Goal: Understand process/instructions: Learn how to perform a task or action

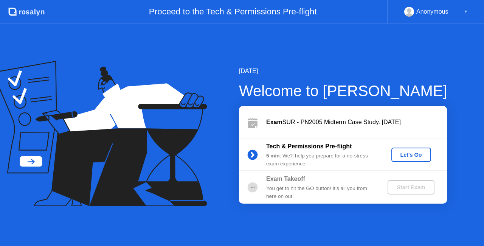
click at [410, 152] on div "Let's Go" at bounding box center [411, 155] width 34 height 6
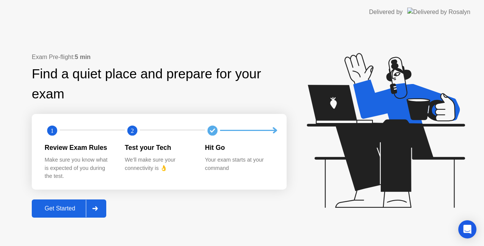
click at [55, 210] on div "Get Started" at bounding box center [60, 208] width 52 height 7
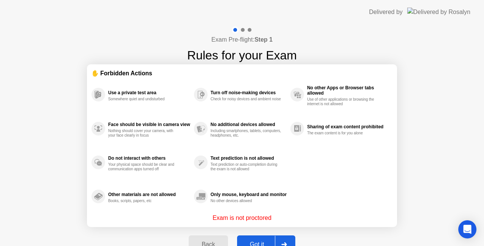
click at [255, 238] on button "Got it" at bounding box center [266, 244] width 58 height 18
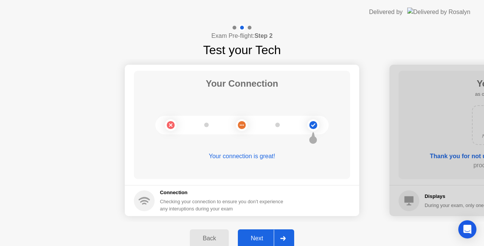
click at [255, 238] on div "Next" at bounding box center [257, 238] width 34 height 7
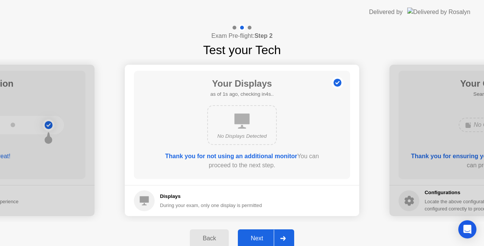
click at [255, 238] on div "Next" at bounding box center [257, 238] width 34 height 7
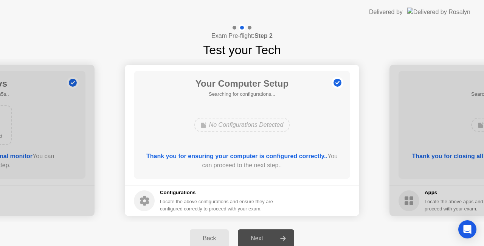
click at [255, 238] on div "Next" at bounding box center [257, 238] width 34 height 7
click at [259, 238] on div "Next" at bounding box center [257, 238] width 34 height 7
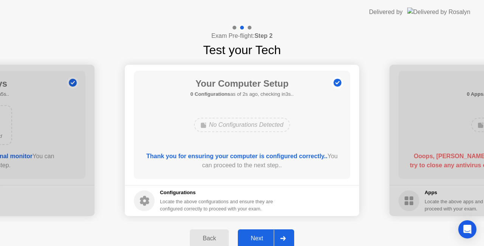
click at [259, 238] on div "Next" at bounding box center [257, 238] width 34 height 7
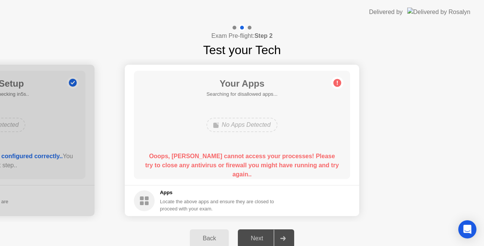
click at [259, 238] on div "Next" at bounding box center [257, 238] width 34 height 7
click at [336, 84] on circle at bounding box center [337, 83] width 8 height 8
click at [257, 239] on div "Next" at bounding box center [257, 238] width 34 height 7
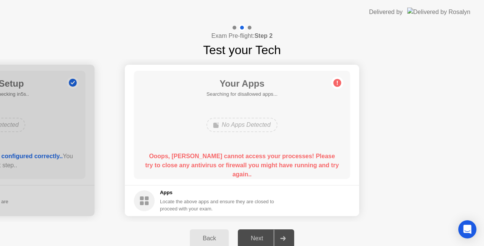
click at [135, 207] on icon at bounding box center [144, 200] width 21 height 21
click at [295, 198] on footer "Apps Locate the above apps and ensure they are closed to proceed with your exam." at bounding box center [242, 200] width 234 height 31
click at [261, 237] on div "Next" at bounding box center [257, 238] width 34 height 7
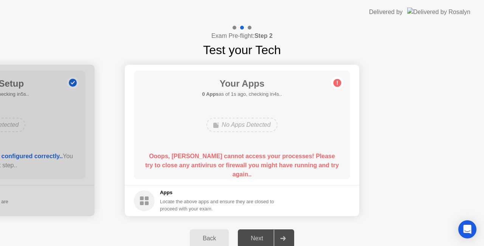
click at [436, 57] on div "Exam Pre-flight: Step 2 Test your Tech" at bounding box center [242, 41] width 484 height 35
click at [207, 239] on div "Back" at bounding box center [209, 238] width 34 height 7
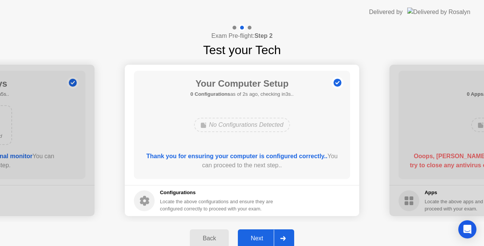
click at [262, 238] on div "Next" at bounding box center [257, 238] width 34 height 7
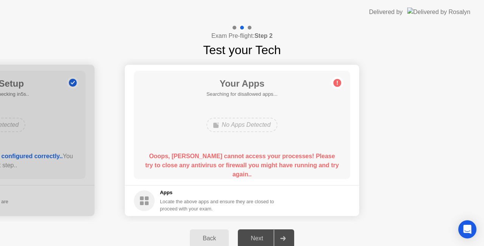
click at [262, 238] on div "Next" at bounding box center [257, 238] width 34 height 7
click at [214, 235] on div "Back" at bounding box center [209, 238] width 34 height 7
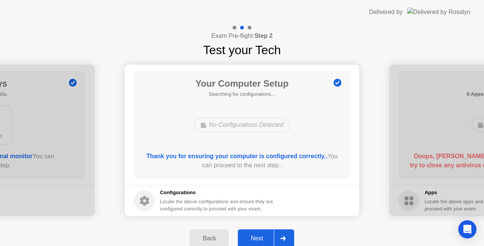
click at [254, 238] on div "Next" at bounding box center [257, 238] width 34 height 7
